Goal: Browse casually: Explore the website without a specific task or goal

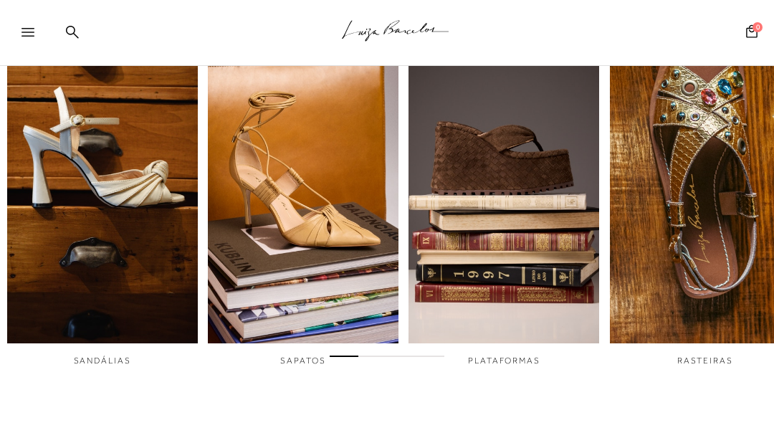
scroll to position [551, 0]
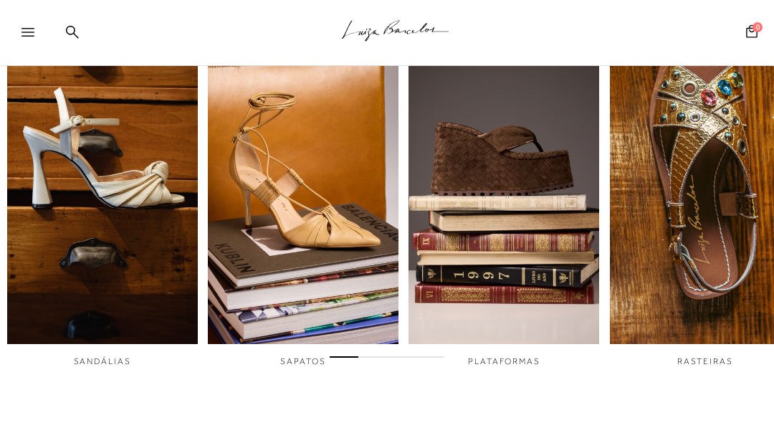
click at [673, 236] on img "4 / 6" at bounding box center [705, 165] width 191 height 357
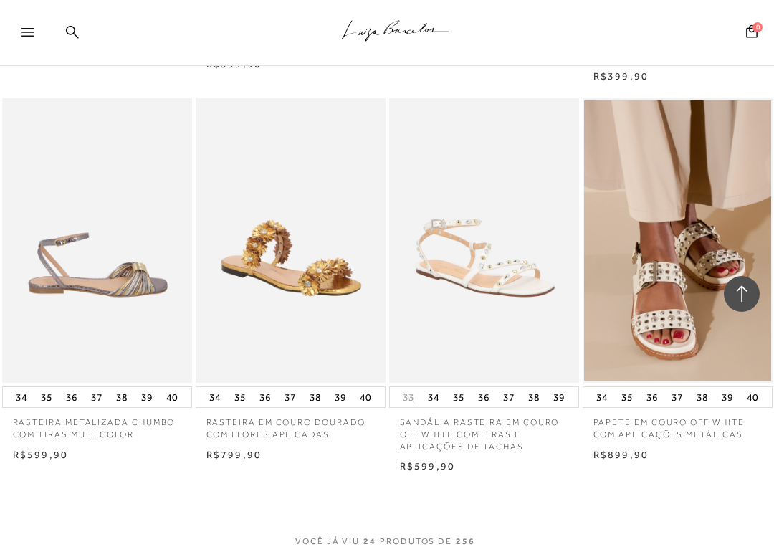
scroll to position [2238, 0]
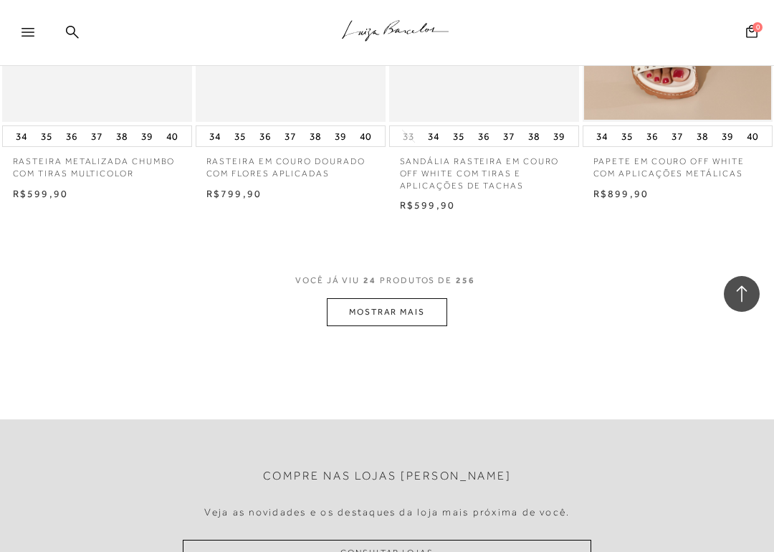
click at [381, 298] on button "MOSTRAR MAIS" at bounding box center [387, 312] width 120 height 28
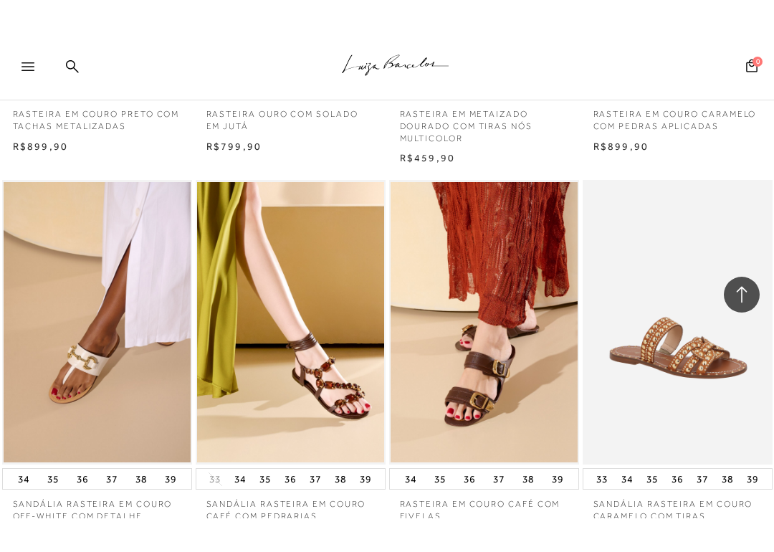
scroll to position [3126, 0]
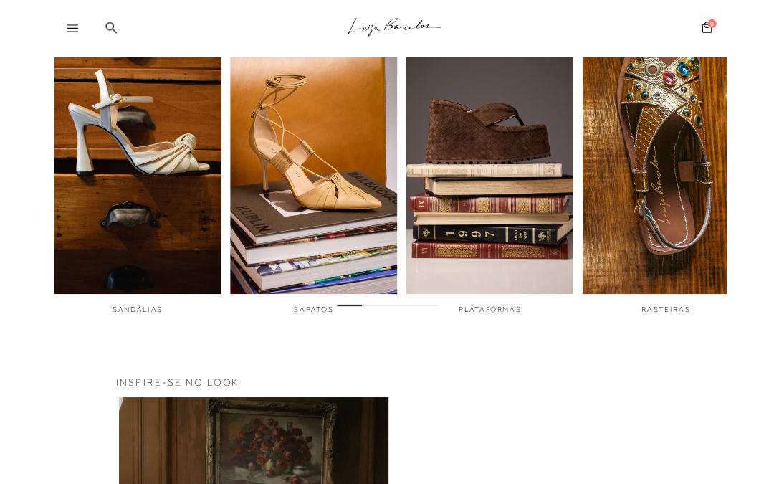
scroll to position [672, 0]
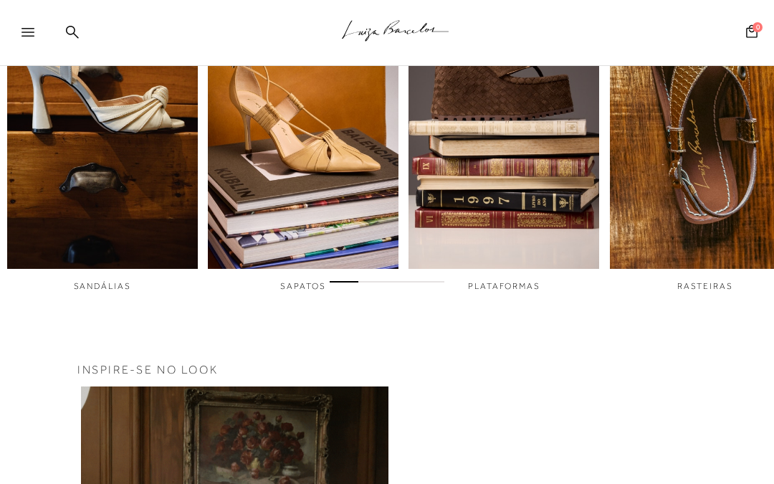
click at [474, 183] on img "3 / 6" at bounding box center [503, 90] width 191 height 357
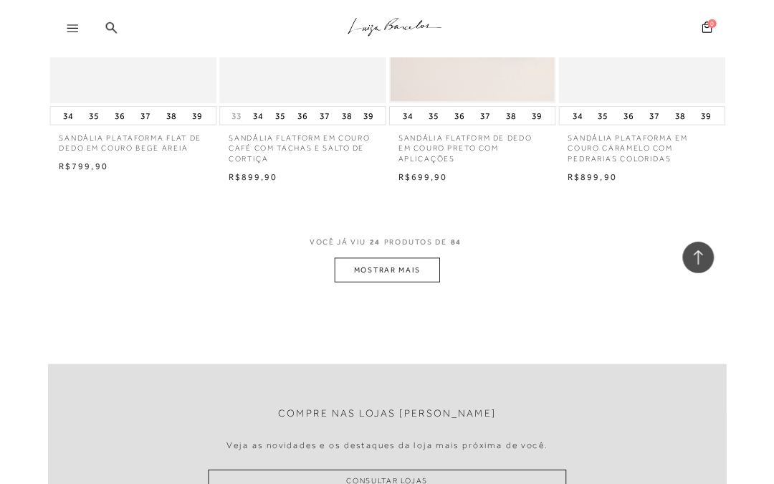
scroll to position [2229, 0]
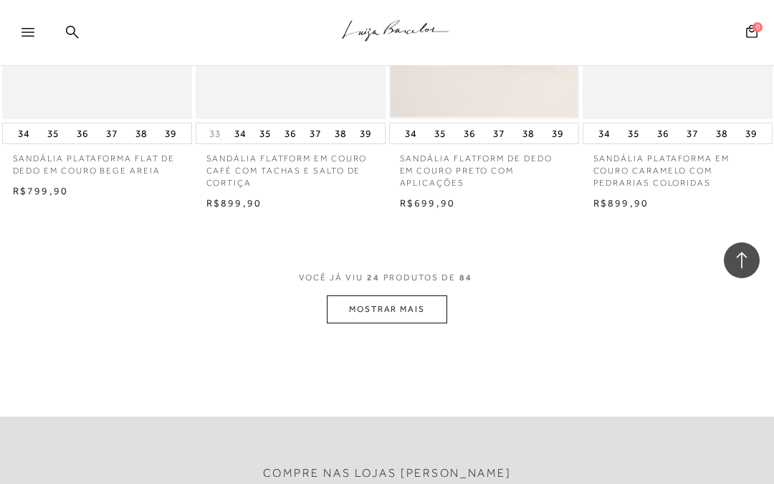
click at [399, 299] on button "MOSTRAR MAIS" at bounding box center [387, 309] width 120 height 28
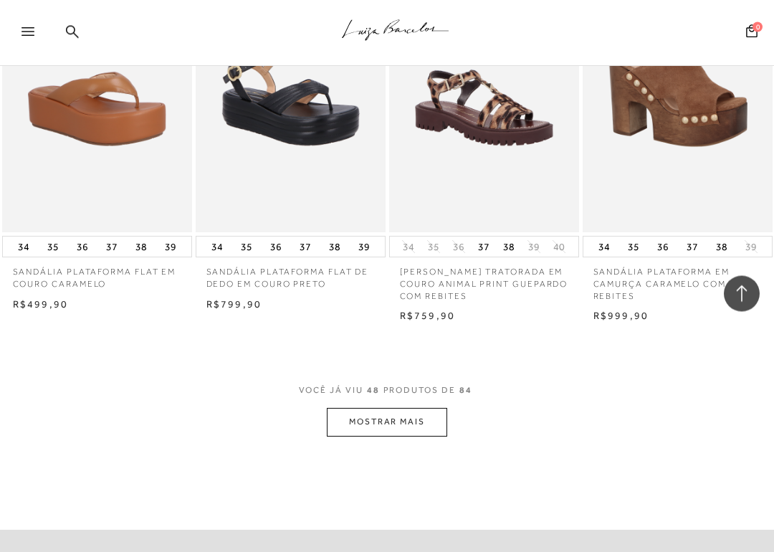
scroll to position [4469, 0]
click at [387, 408] on button "MOSTRAR MAIS" at bounding box center [387, 422] width 120 height 28
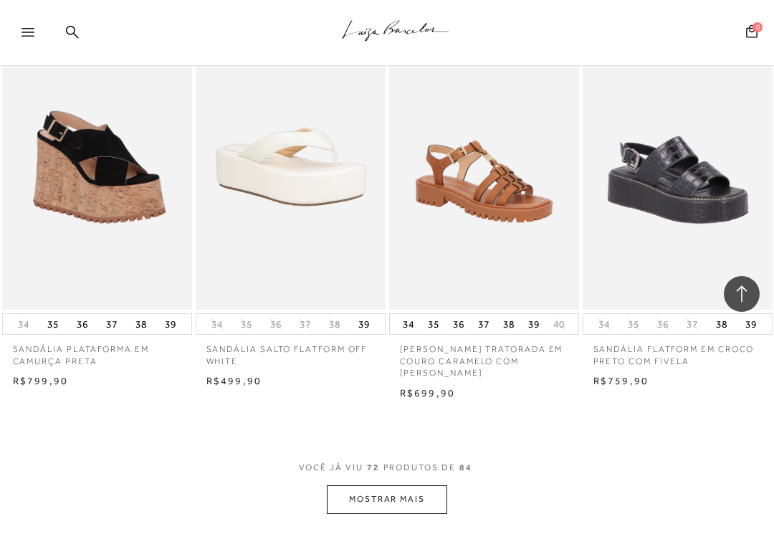
scroll to position [6751, 0]
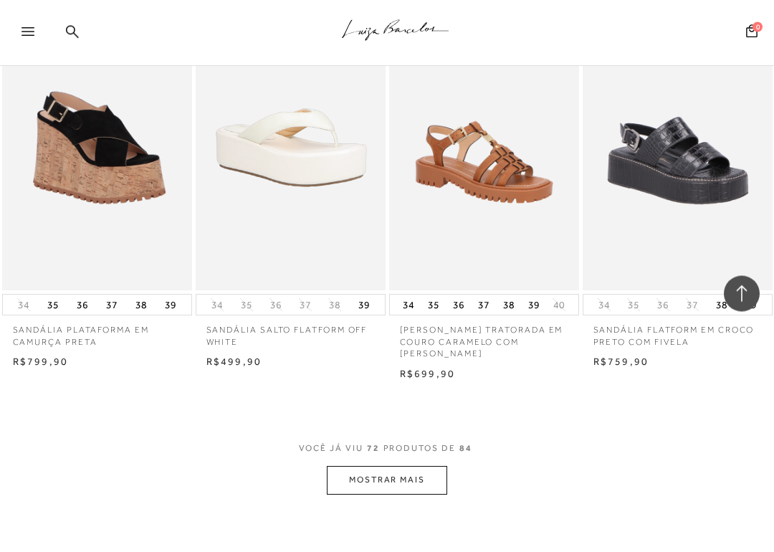
click at [379, 466] on button "MOSTRAR MAIS" at bounding box center [387, 480] width 120 height 28
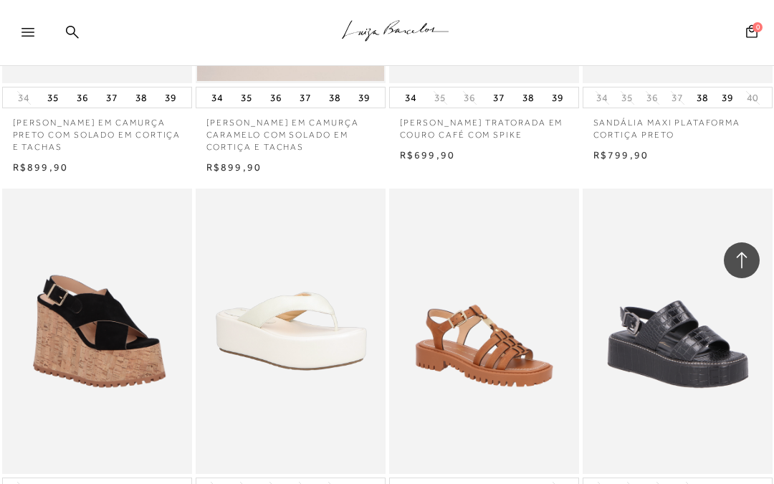
scroll to position [6545, 0]
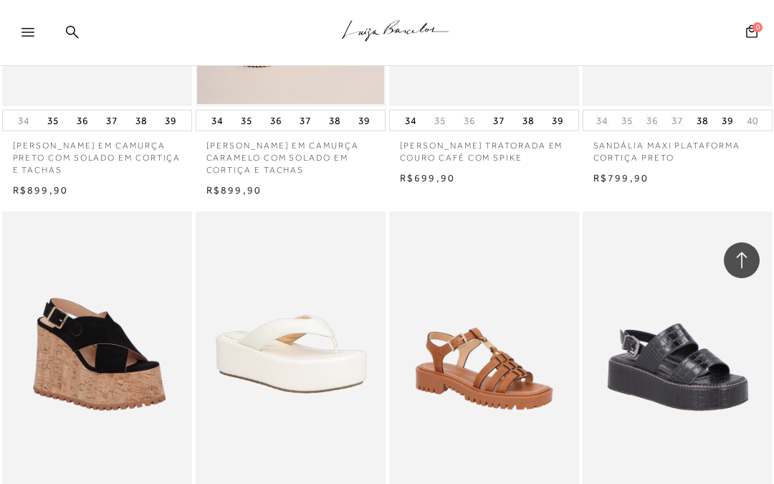
click at [27, 27] on div at bounding box center [34, 36] width 26 height 21
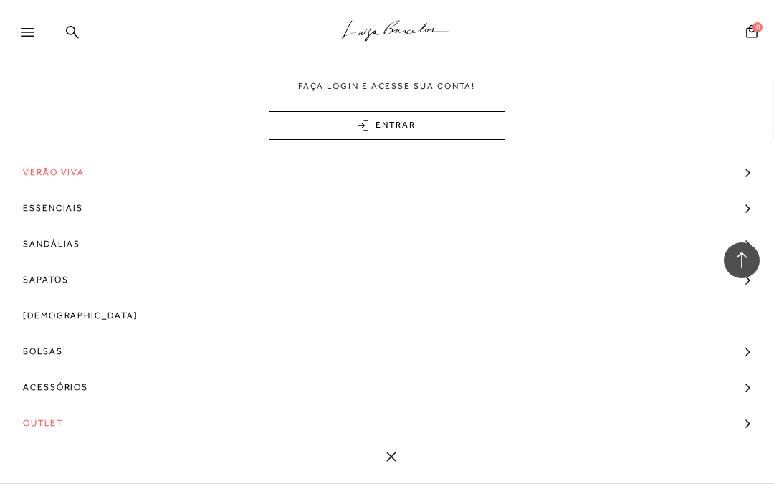
click at [37, 424] on span "Outlet" at bounding box center [43, 423] width 40 height 36
click at [40, 418] on span "Outlet" at bounding box center [43, 423] width 40 height 36
click at [44, 421] on span "Outlet" at bounding box center [43, 423] width 40 height 36
click at [42, 419] on span "Outlet" at bounding box center [43, 423] width 40 height 36
click at [44, 413] on span "Outlet" at bounding box center [43, 423] width 40 height 36
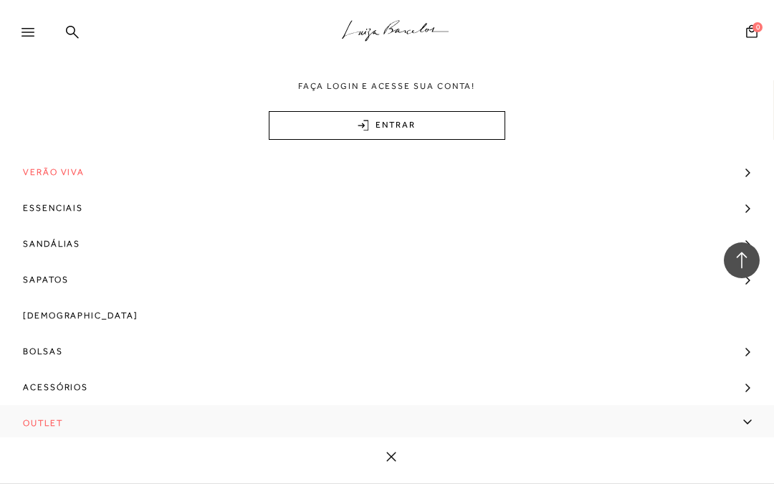
click at [52, 413] on span "Outlet" at bounding box center [43, 423] width 40 height 36
click at [36, 420] on span "Outlet" at bounding box center [43, 423] width 40 height 36
click at [46, 419] on span "Outlet" at bounding box center [43, 423] width 40 height 36
click at [33, 415] on span "Outlet" at bounding box center [43, 423] width 40 height 36
click at [739, 419] on link "Outlet" at bounding box center [387, 423] width 774 height 36
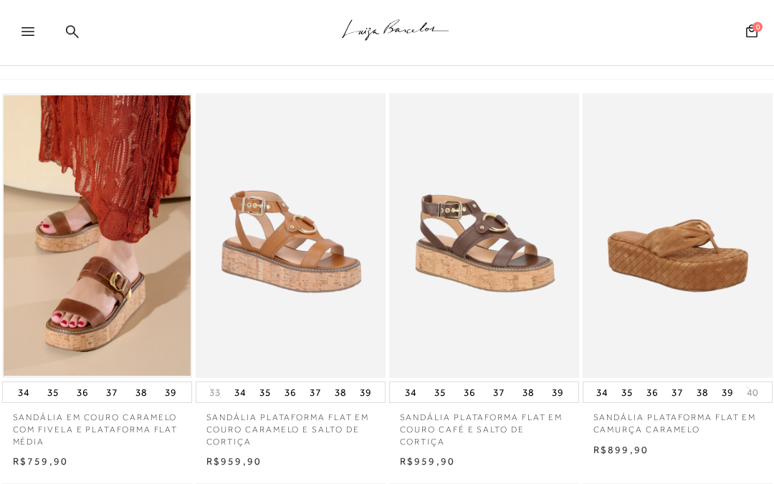
scroll to position [0, 0]
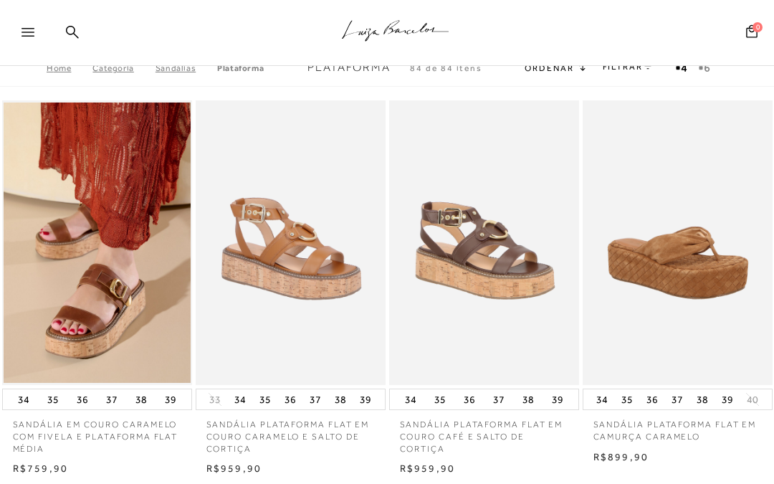
click at [62, 65] on div ".a{fill-rule:evenodd;stroke:#000!important;stroke-width:0!important;} Faça logi…" at bounding box center [387, 33] width 774 height 66
click at [59, 64] on div ".a{fill-rule:evenodd;stroke:#000!important;stroke-width:0!important;}" at bounding box center [410, 33] width 727 height 66
click at [57, 72] on link "Home" at bounding box center [70, 68] width 46 height 10
click at [24, 32] on icon at bounding box center [27, 32] width 13 height 9
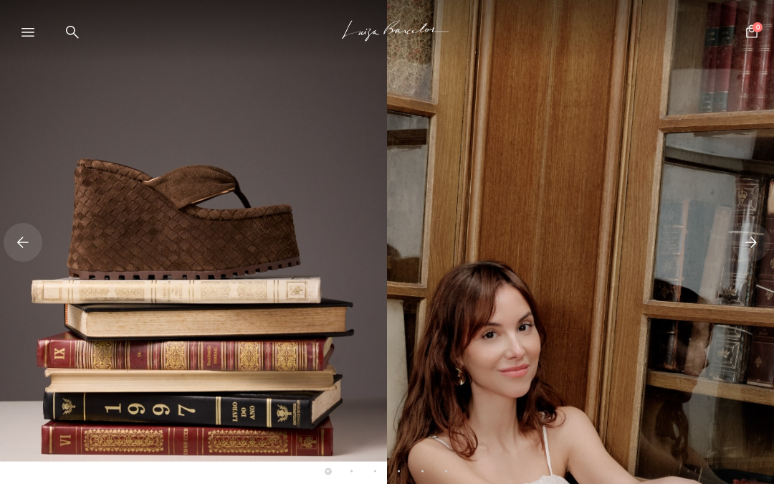
click at [32, 34] on icon at bounding box center [27, 32] width 13 height 9
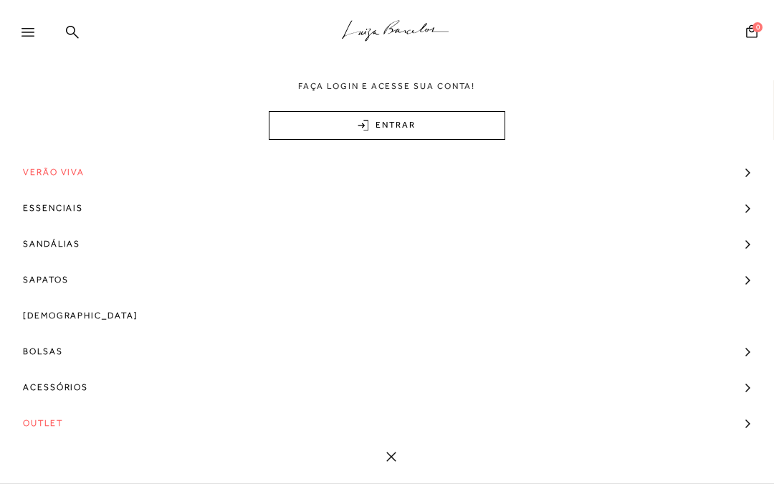
click at [51, 171] on span "Verão Viva" at bounding box center [54, 172] width 62 height 36
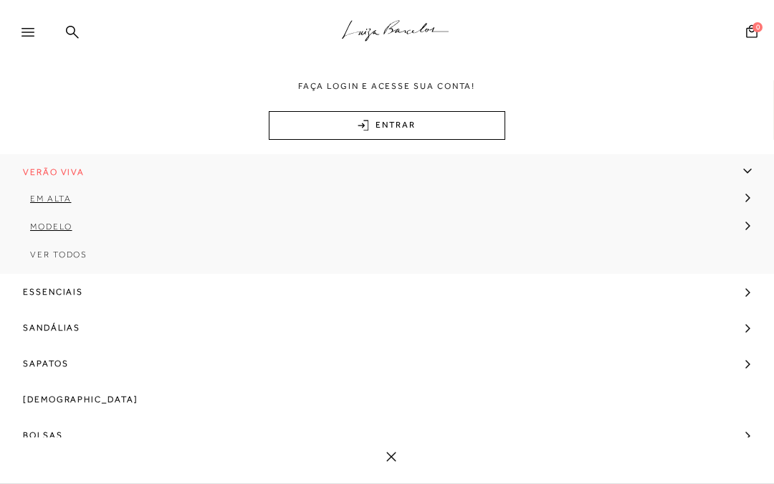
click at [50, 171] on span "Verão Viva" at bounding box center [54, 172] width 62 height 36
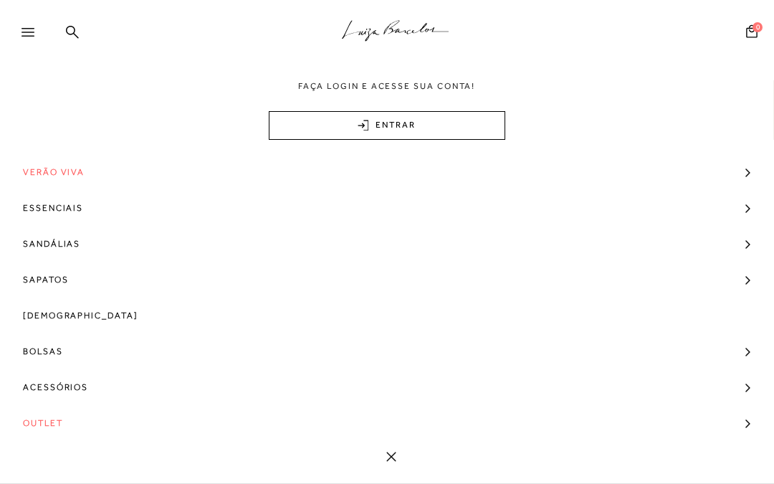
click at [39, 173] on span "Verão Viva" at bounding box center [54, 172] width 62 height 36
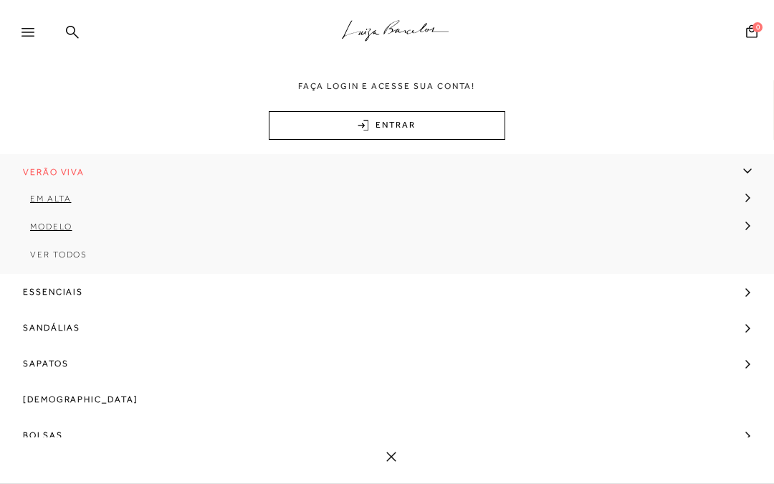
click at [44, 195] on span "Em alta" at bounding box center [50, 198] width 41 height 10
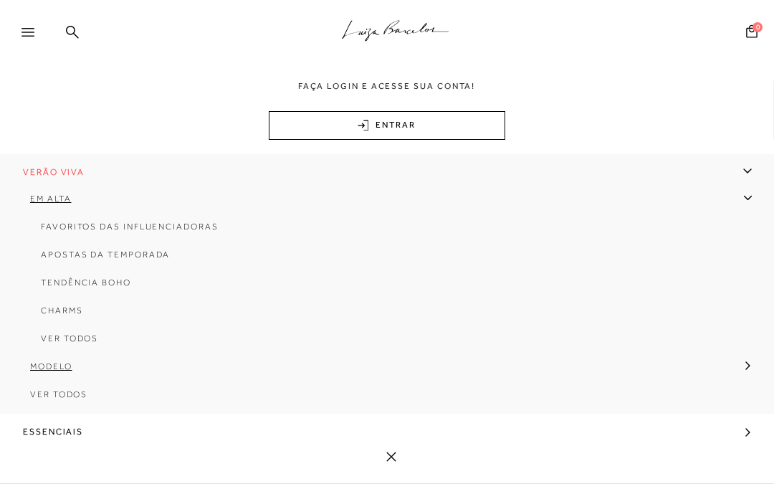
click at [52, 224] on span "Favoritos das Influenciadoras" at bounding box center [130, 226] width 178 height 10
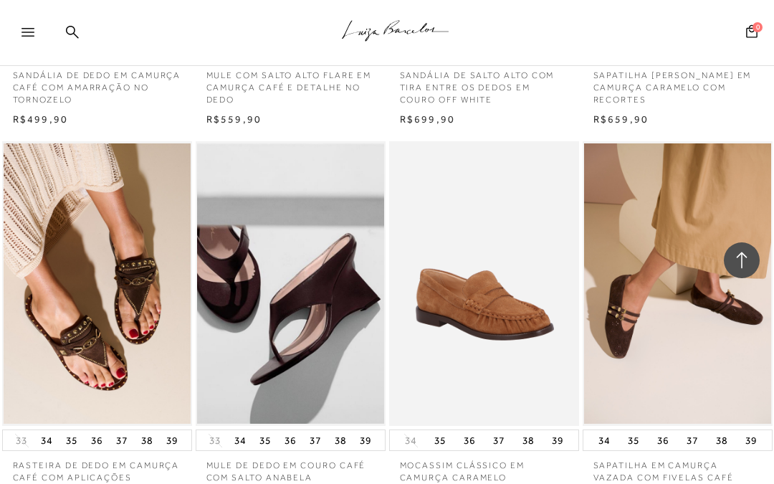
scroll to position [935, 0]
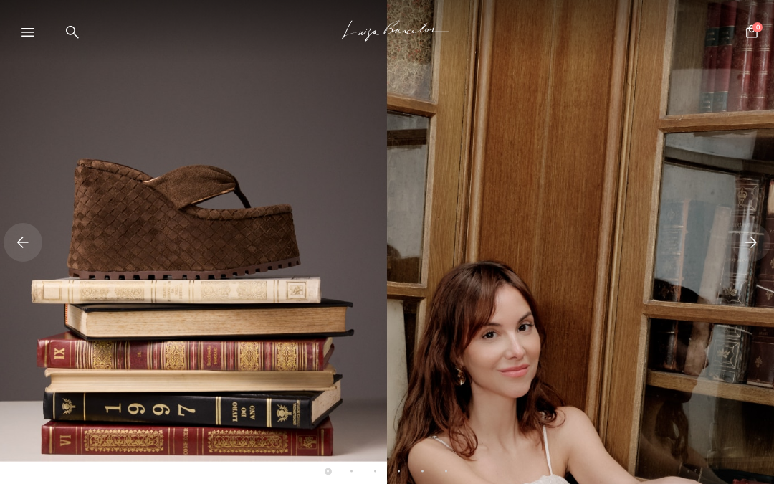
click at [32, 35] on icon at bounding box center [27, 32] width 13 height 9
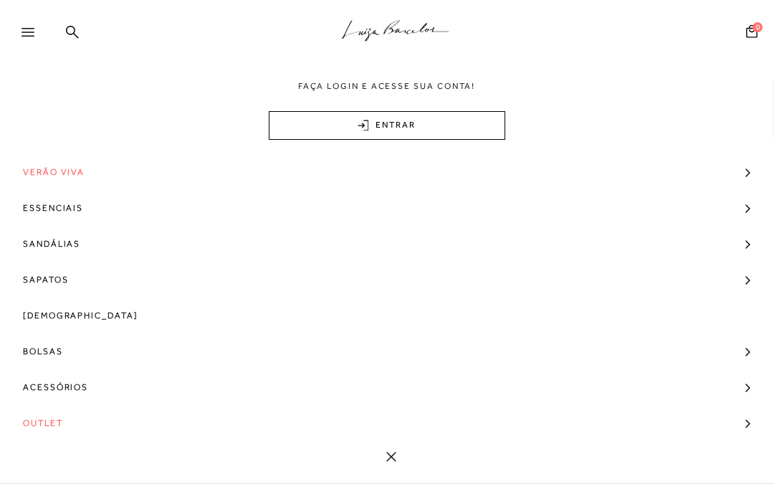
click at [19, 34] on div at bounding box center [23, 33] width 47 height 29
click at [39, 236] on span "Sandálias" at bounding box center [51, 244] width 57 height 36
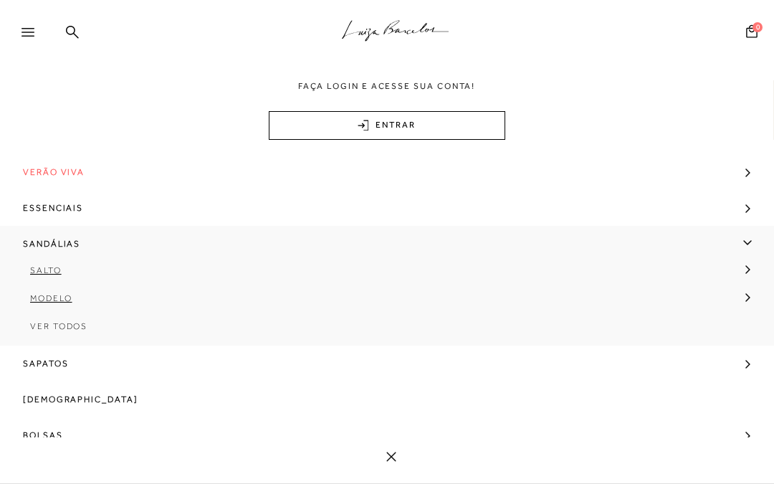
click at [59, 242] on span "Sandálias" at bounding box center [51, 244] width 57 height 36
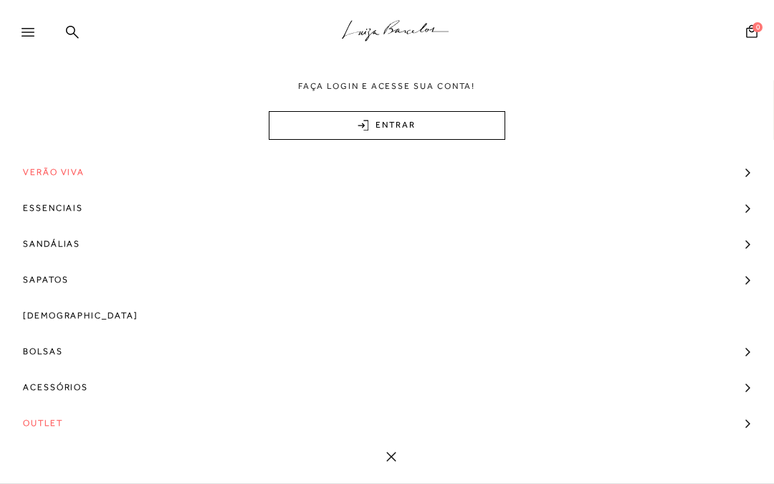
click at [49, 229] on span "Sandálias" at bounding box center [51, 244] width 57 height 36
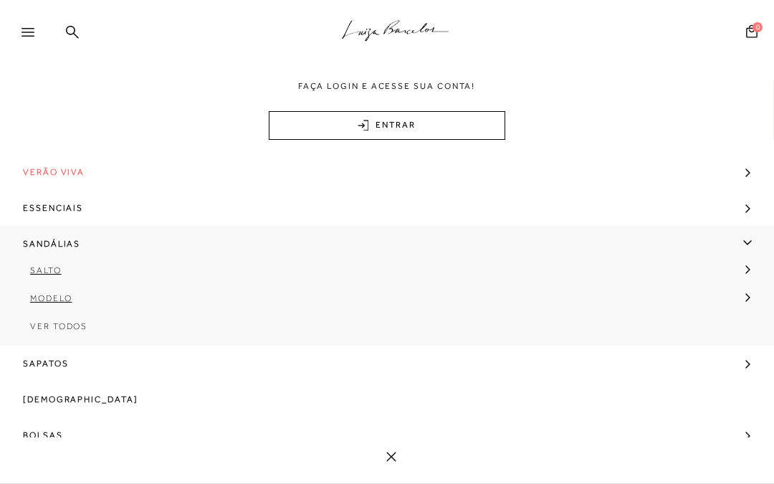
click at [65, 327] on span "Ver Todos" at bounding box center [58, 326] width 57 height 10
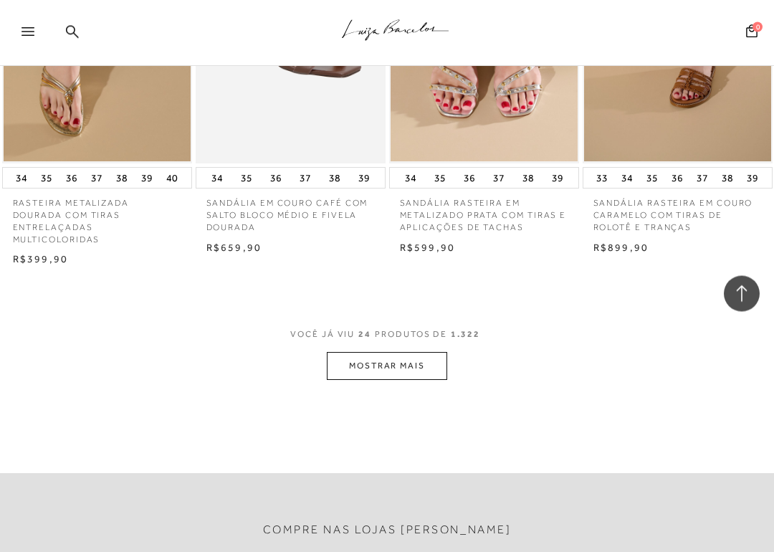
scroll to position [2184, 0]
click at [381, 352] on button "MOSTRAR MAIS" at bounding box center [387, 366] width 120 height 28
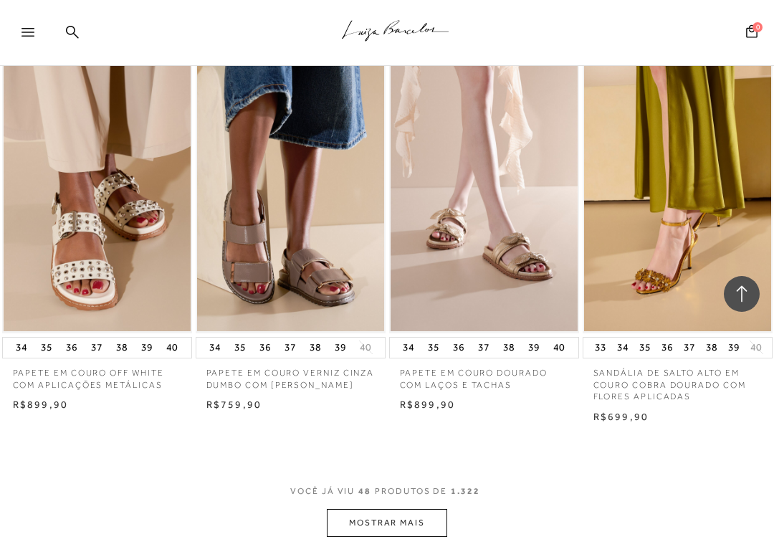
scroll to position [4384, 0]
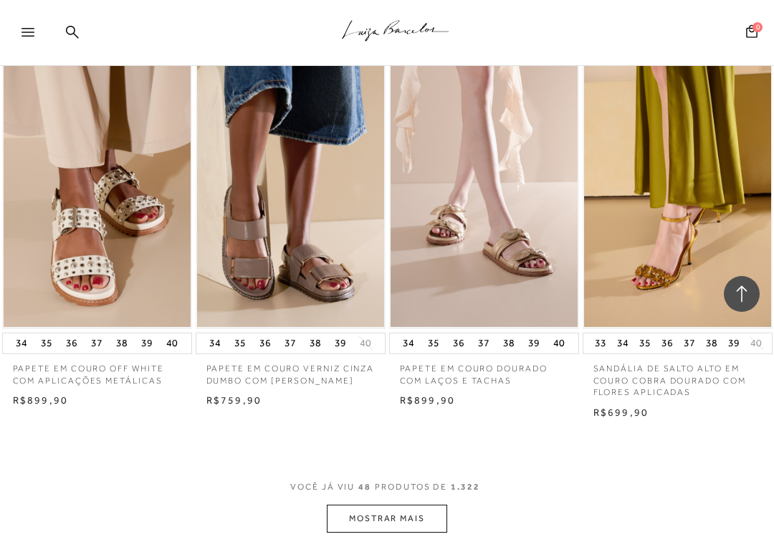
click at [380, 504] on button "MOSTRAR MAIS" at bounding box center [387, 518] width 120 height 28
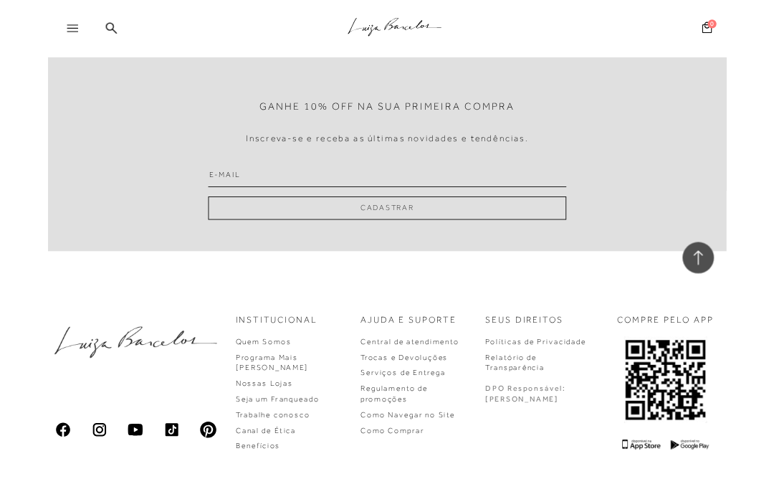
scroll to position [7406, 0]
